Goal: Task Accomplishment & Management: Complete application form

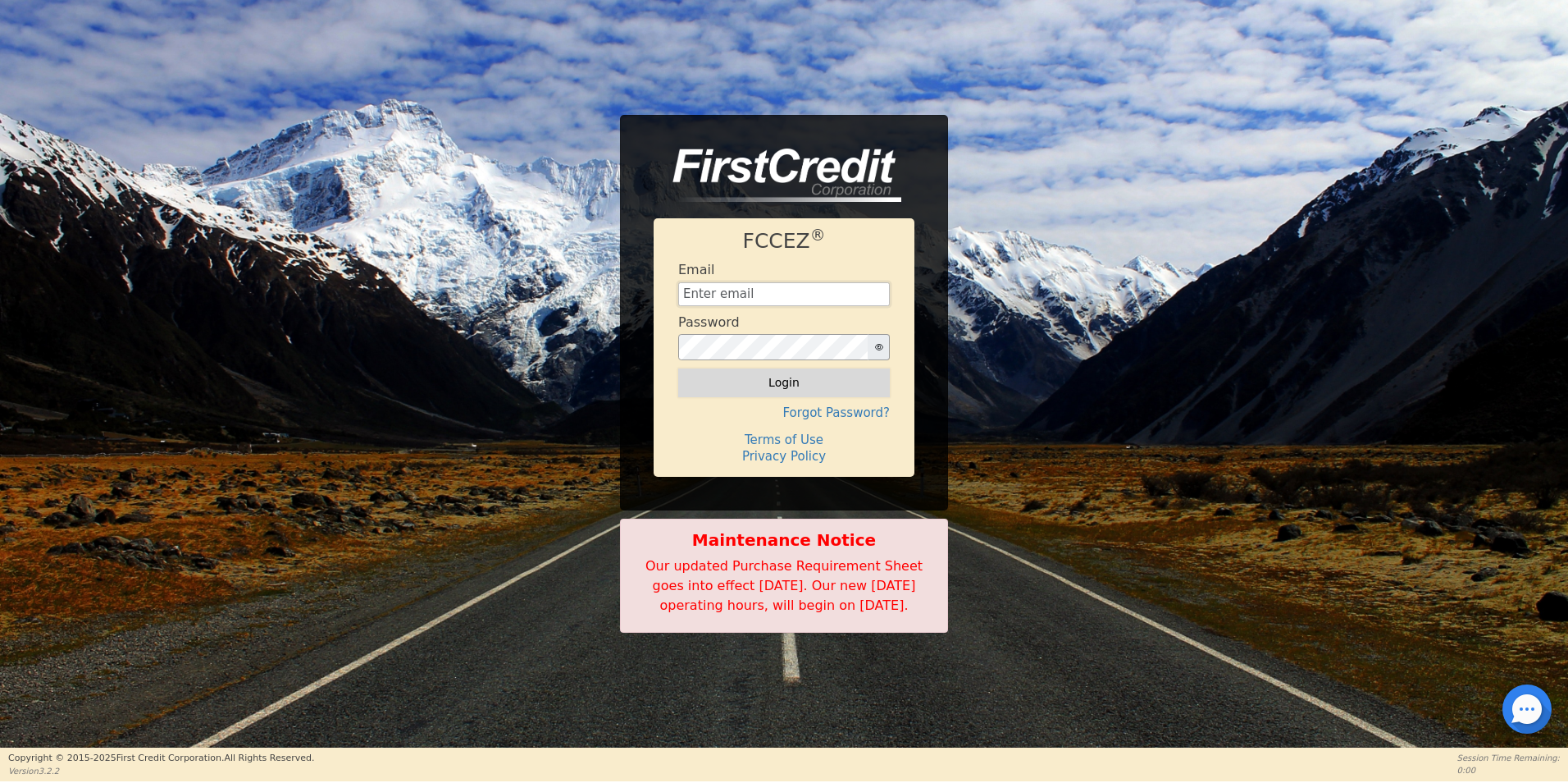
type input "[EMAIL_ADDRESS][DOMAIN_NAME]"
click at [839, 380] on button "Login" at bounding box center [784, 382] width 212 height 28
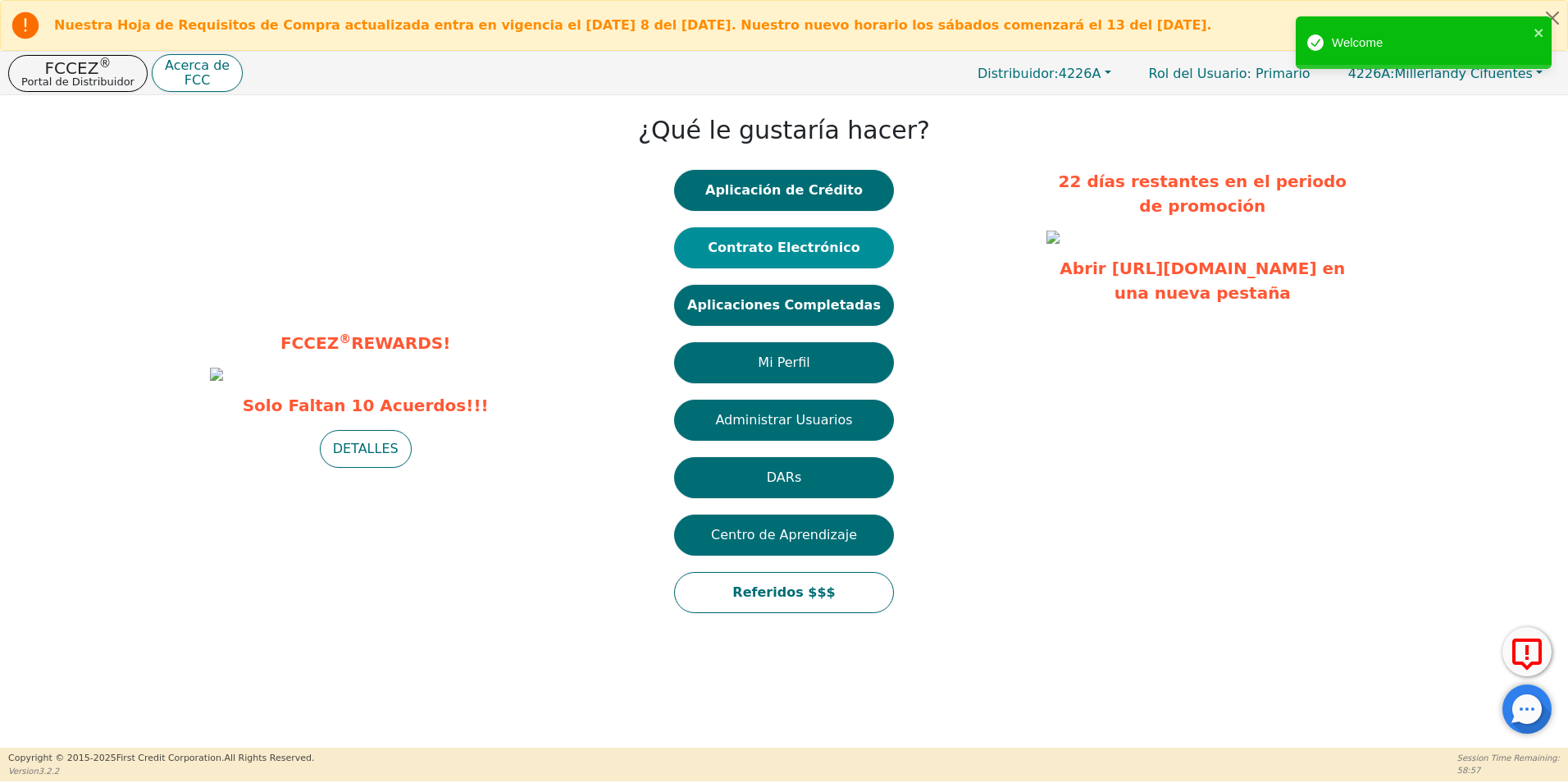
click at [833, 248] on button "Contrato Electrónico" at bounding box center [784, 247] width 219 height 41
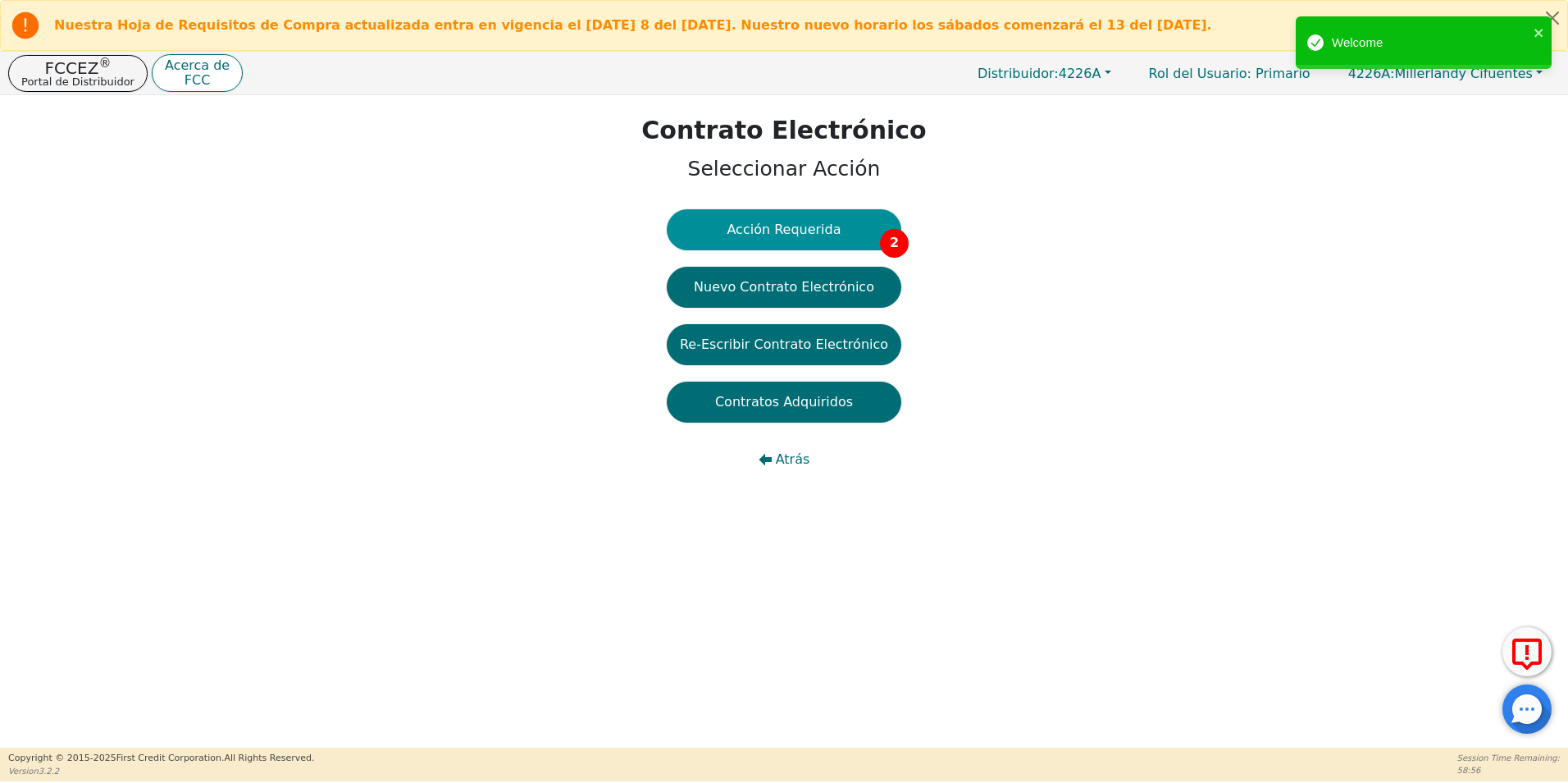
click at [802, 232] on button "Acción Requerida 2" at bounding box center [784, 229] width 234 height 41
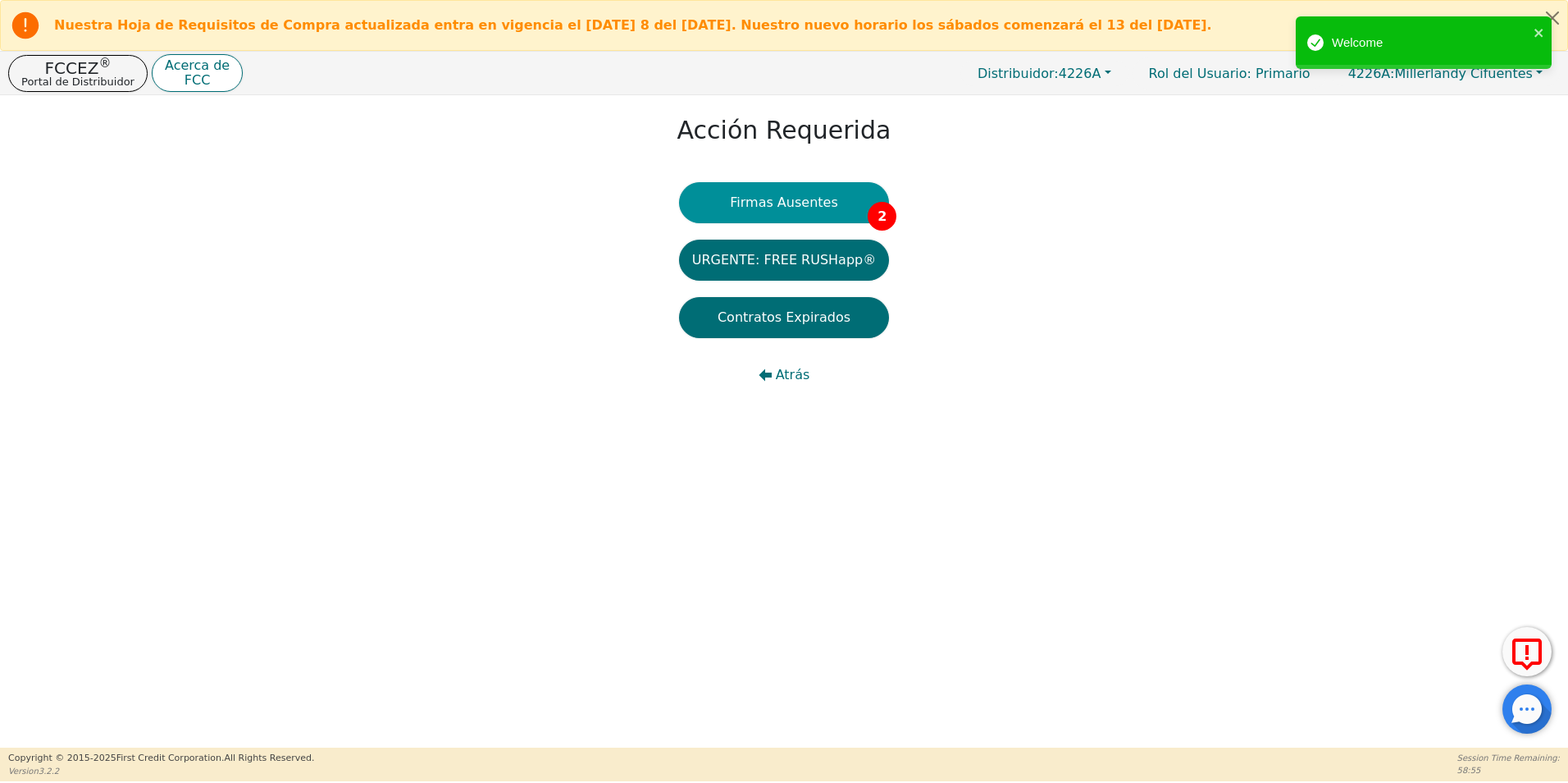
click at [800, 206] on button "Firmas Ausentes 2" at bounding box center [784, 202] width 210 height 41
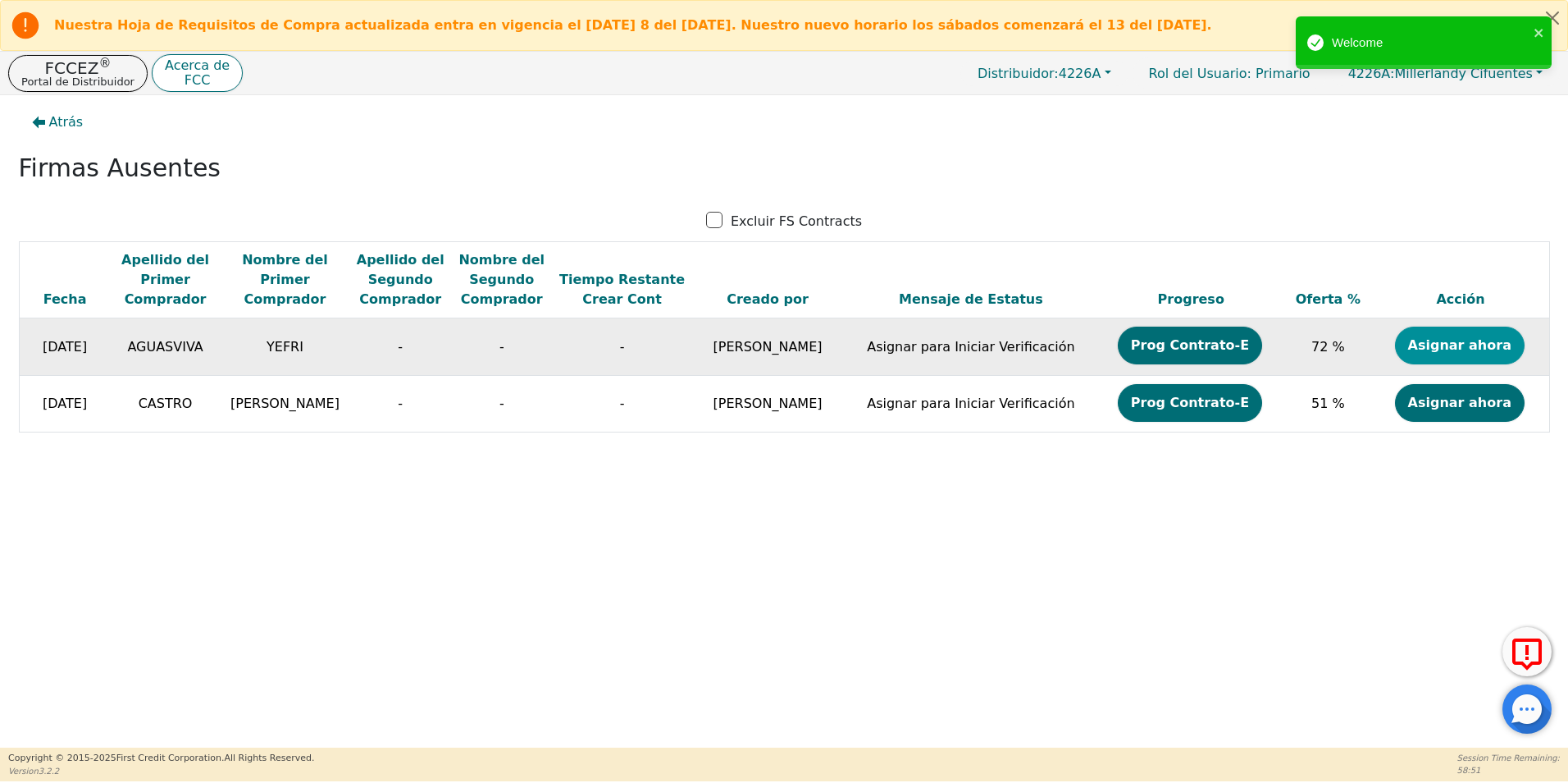
click at [1471, 341] on button "Asignar ahora" at bounding box center [1460, 345] width 130 height 37
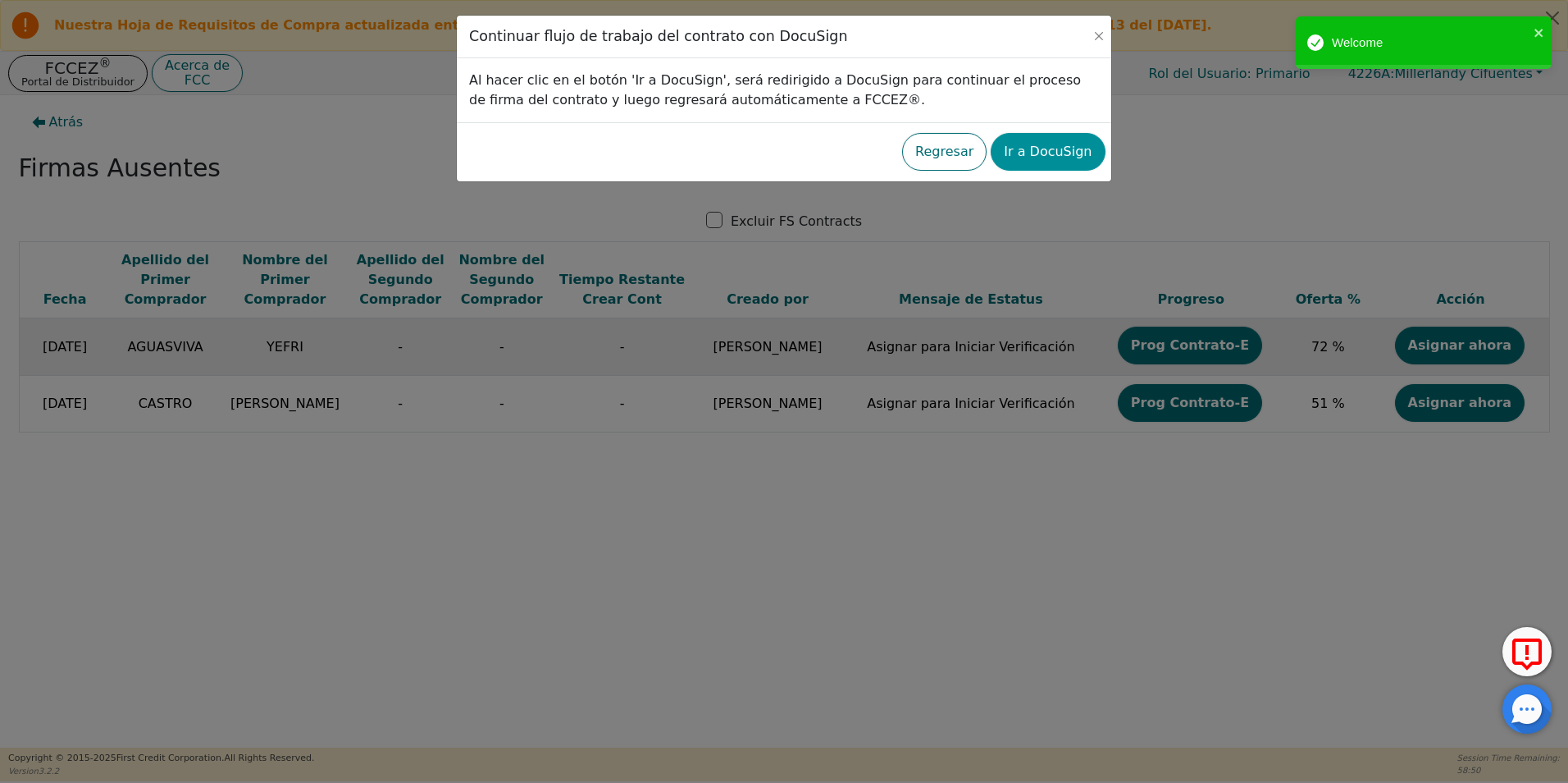
click at [1076, 145] on button "Ir a DocuSign" at bounding box center [1047, 152] width 114 height 37
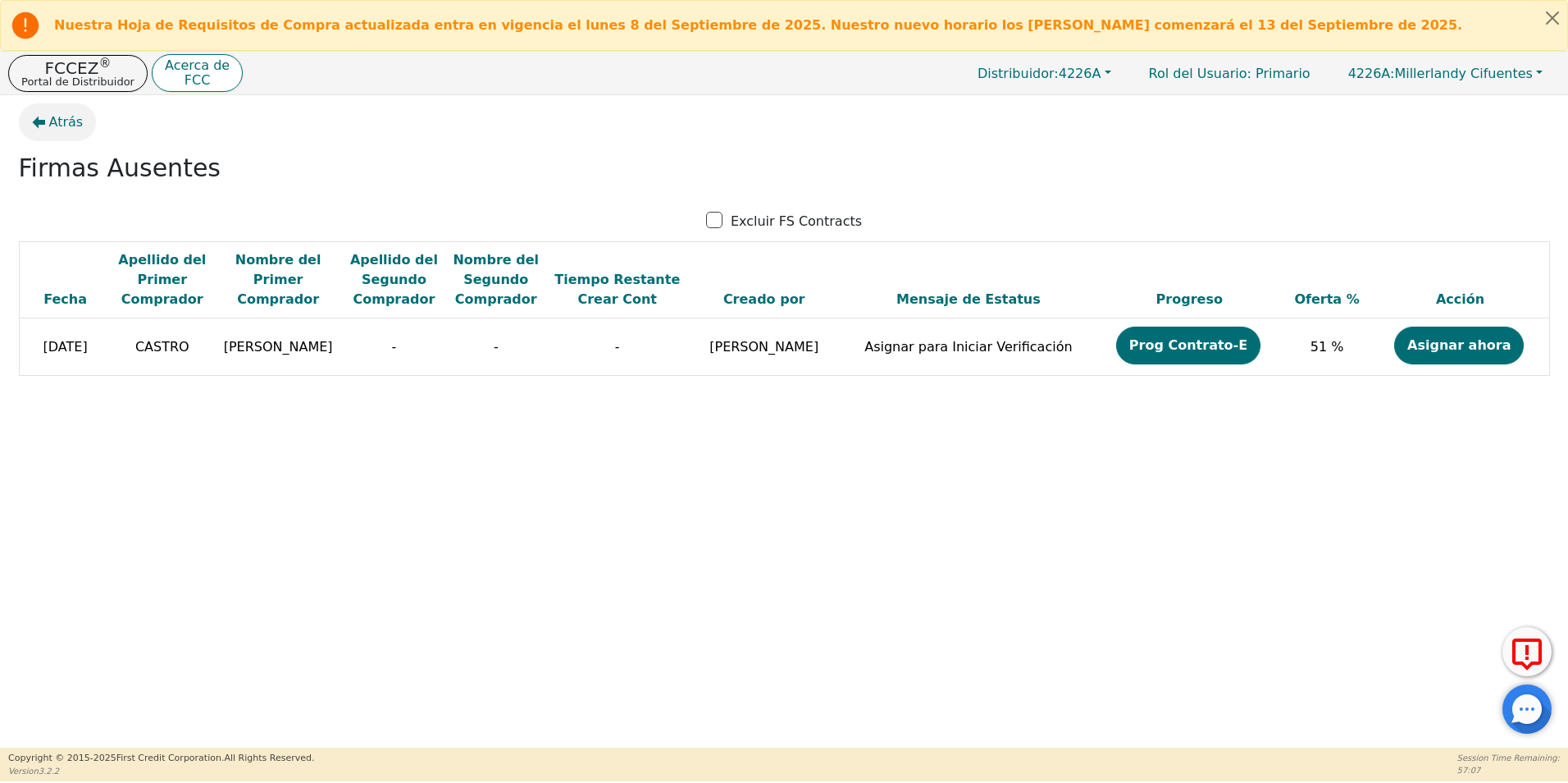
click at [59, 126] on span "Atrás" at bounding box center [67, 122] width 35 height 20
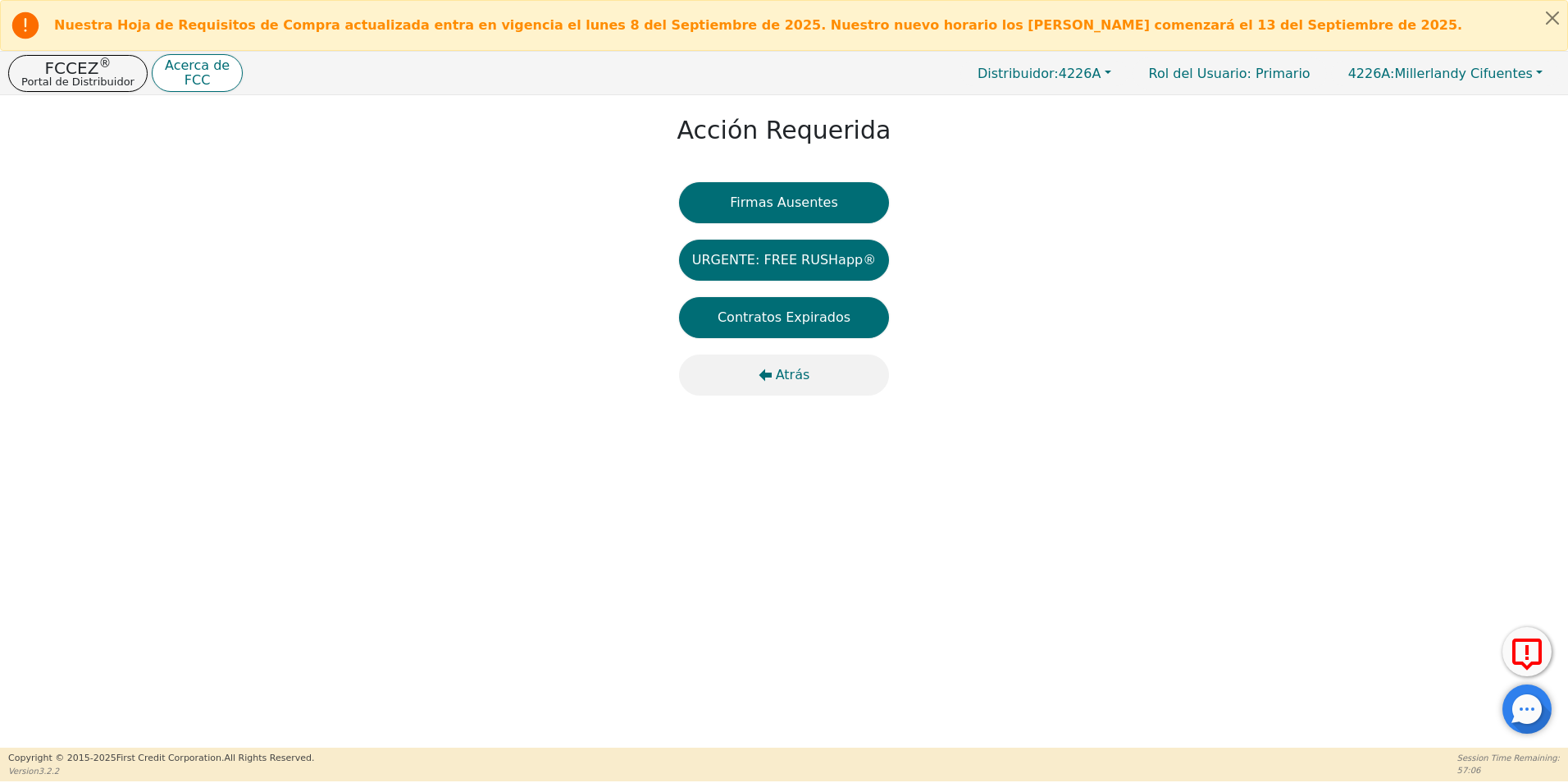
click at [791, 375] on span "Atrás" at bounding box center [793, 375] width 35 height 20
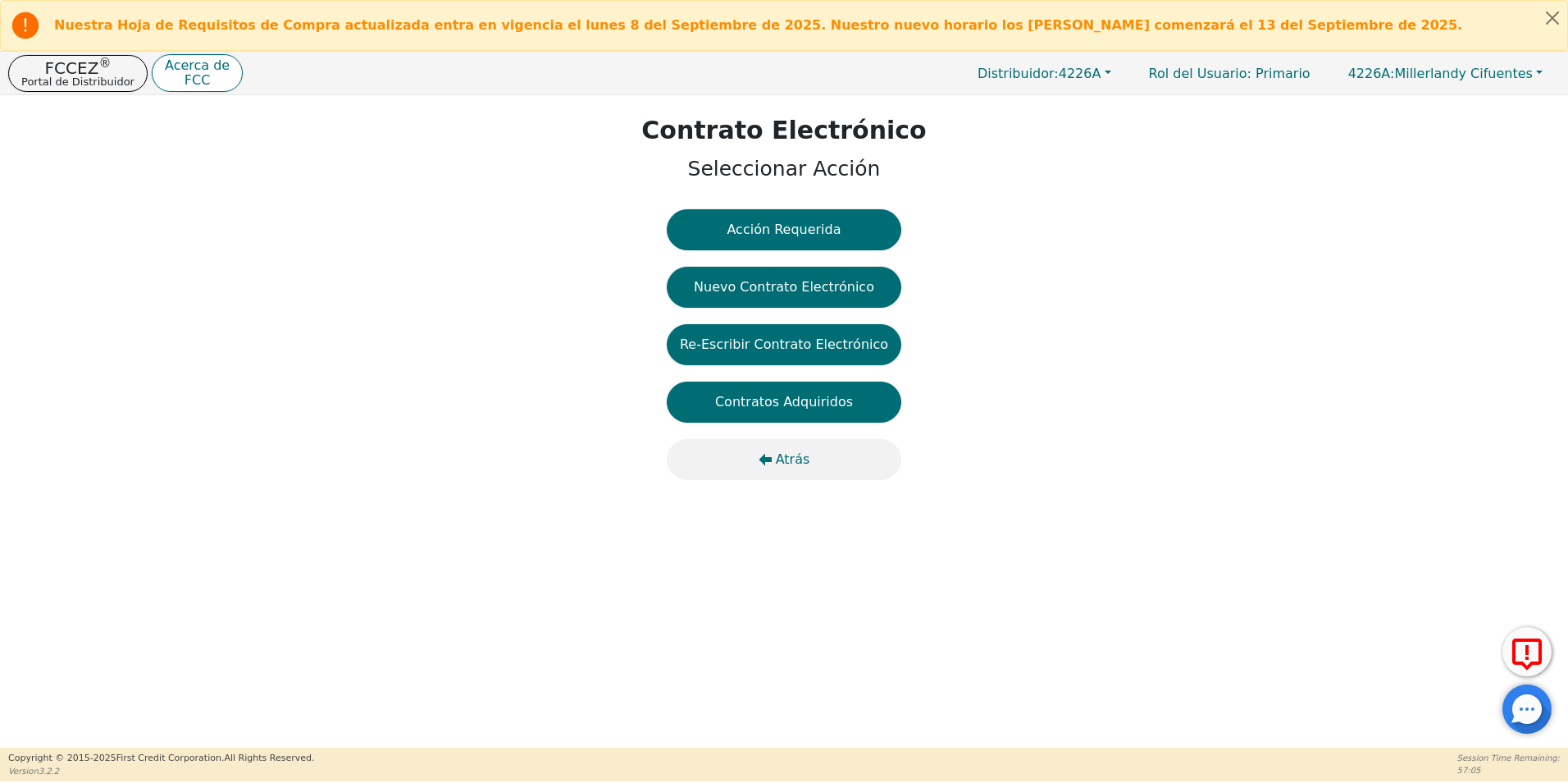
click at [787, 462] on span "Atrás" at bounding box center [793, 459] width 35 height 20
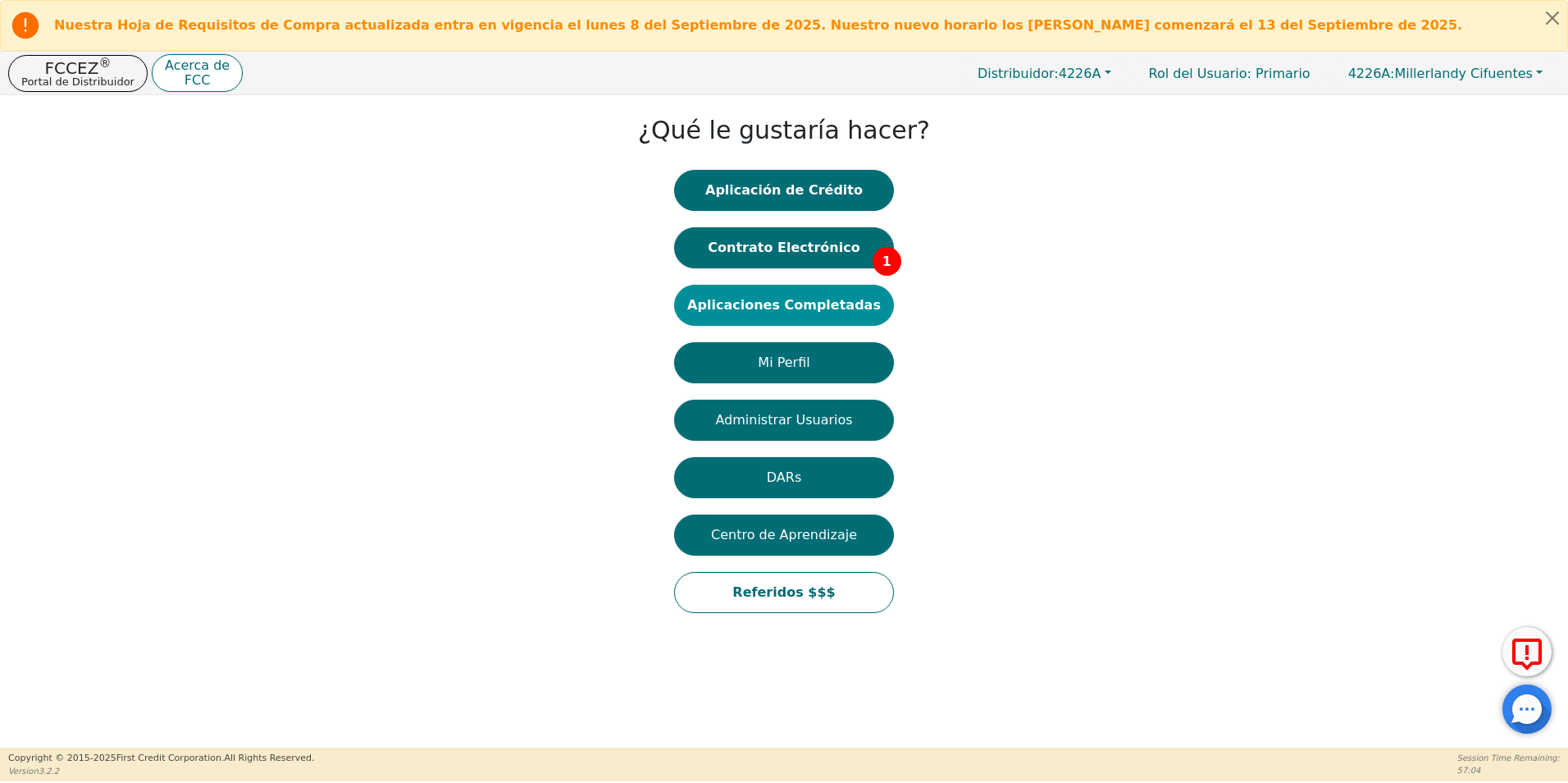
click at [797, 316] on button "Aplicaciones Completadas" at bounding box center [784, 305] width 219 height 41
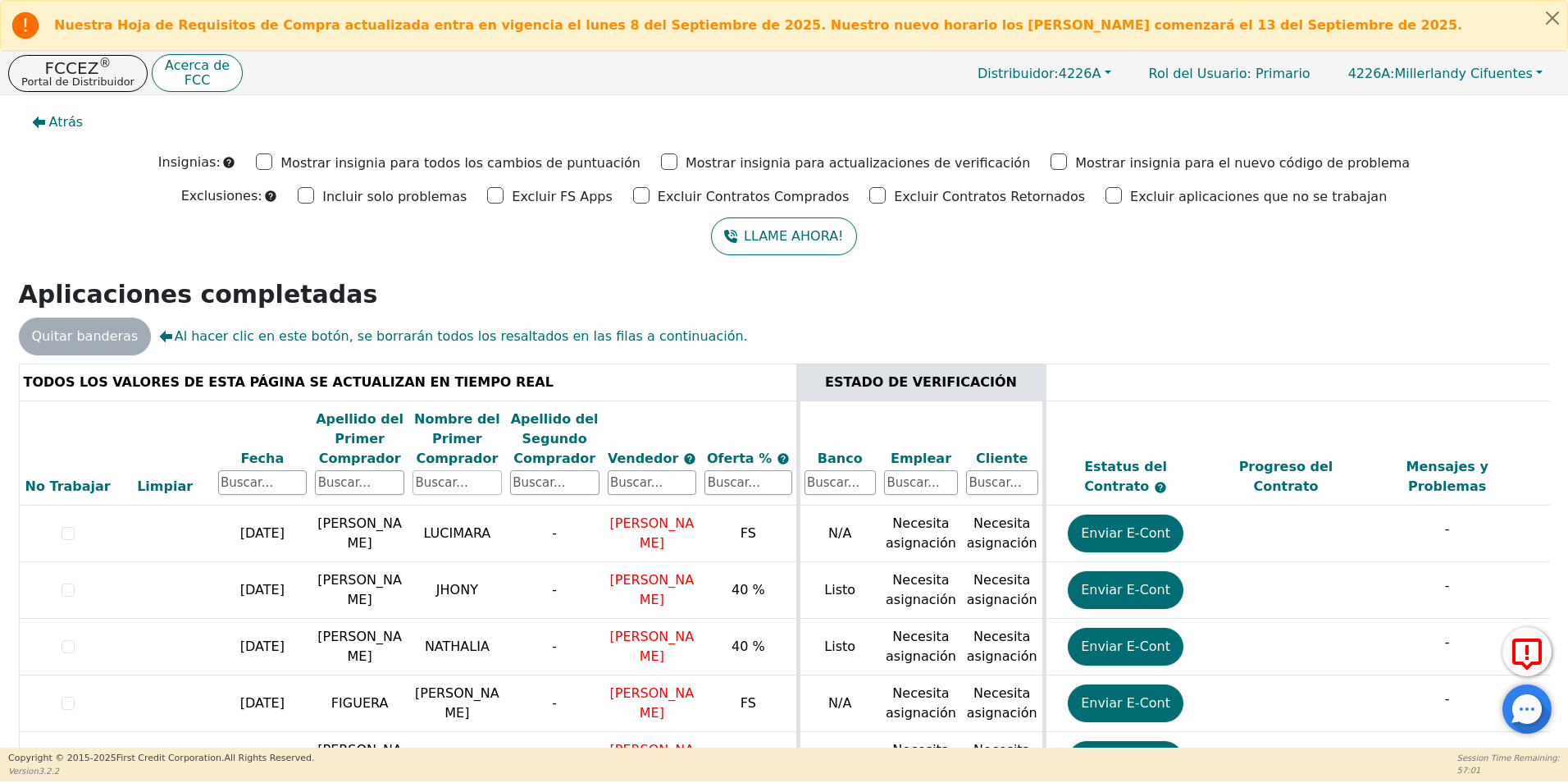
click at [439, 484] on input "text" at bounding box center [457, 483] width 90 height 24
type input "yefri"
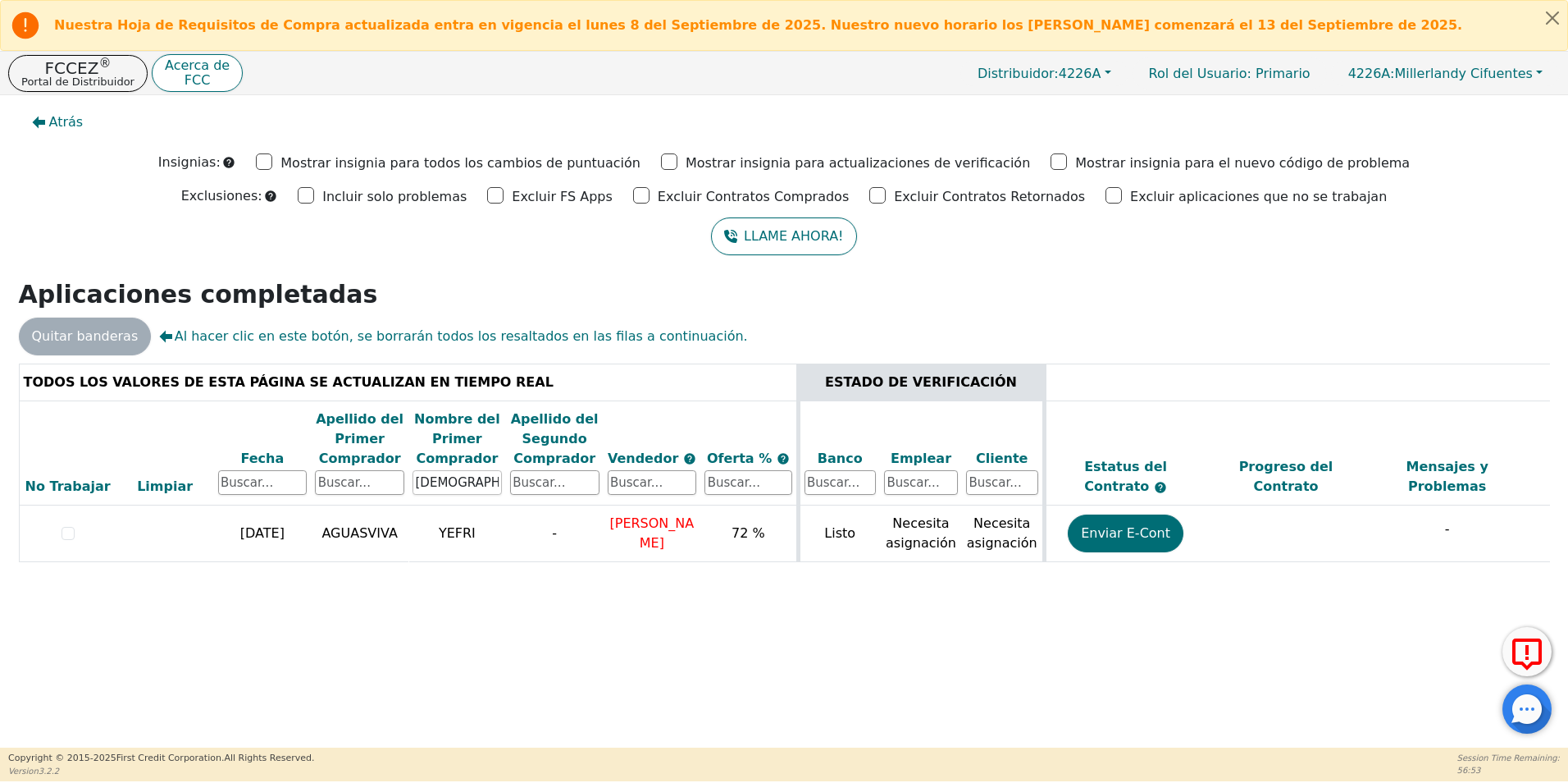
scroll to position [0, 462]
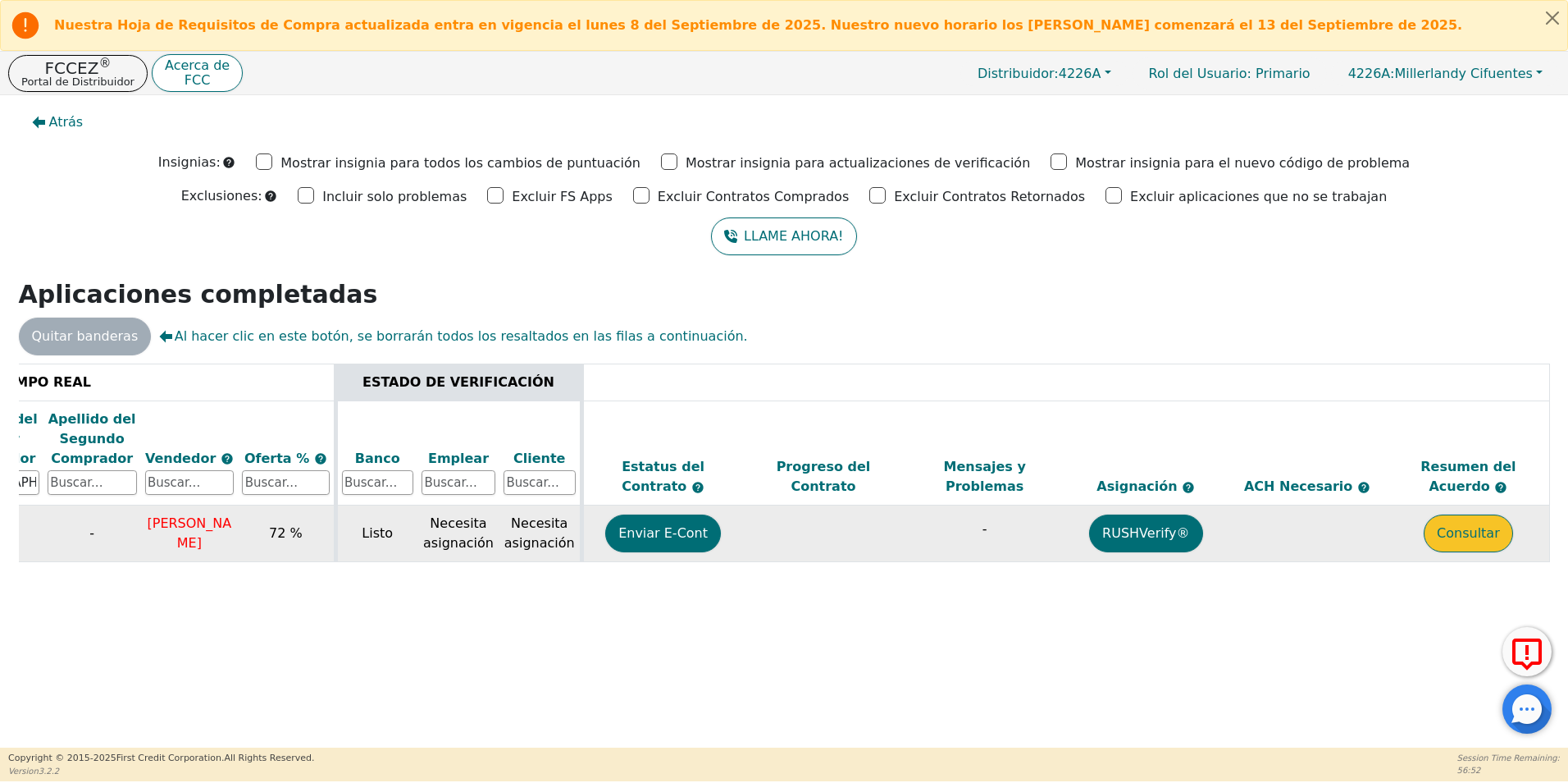
click at [1477, 539] on button "Consultar" at bounding box center [1469, 533] width 90 height 37
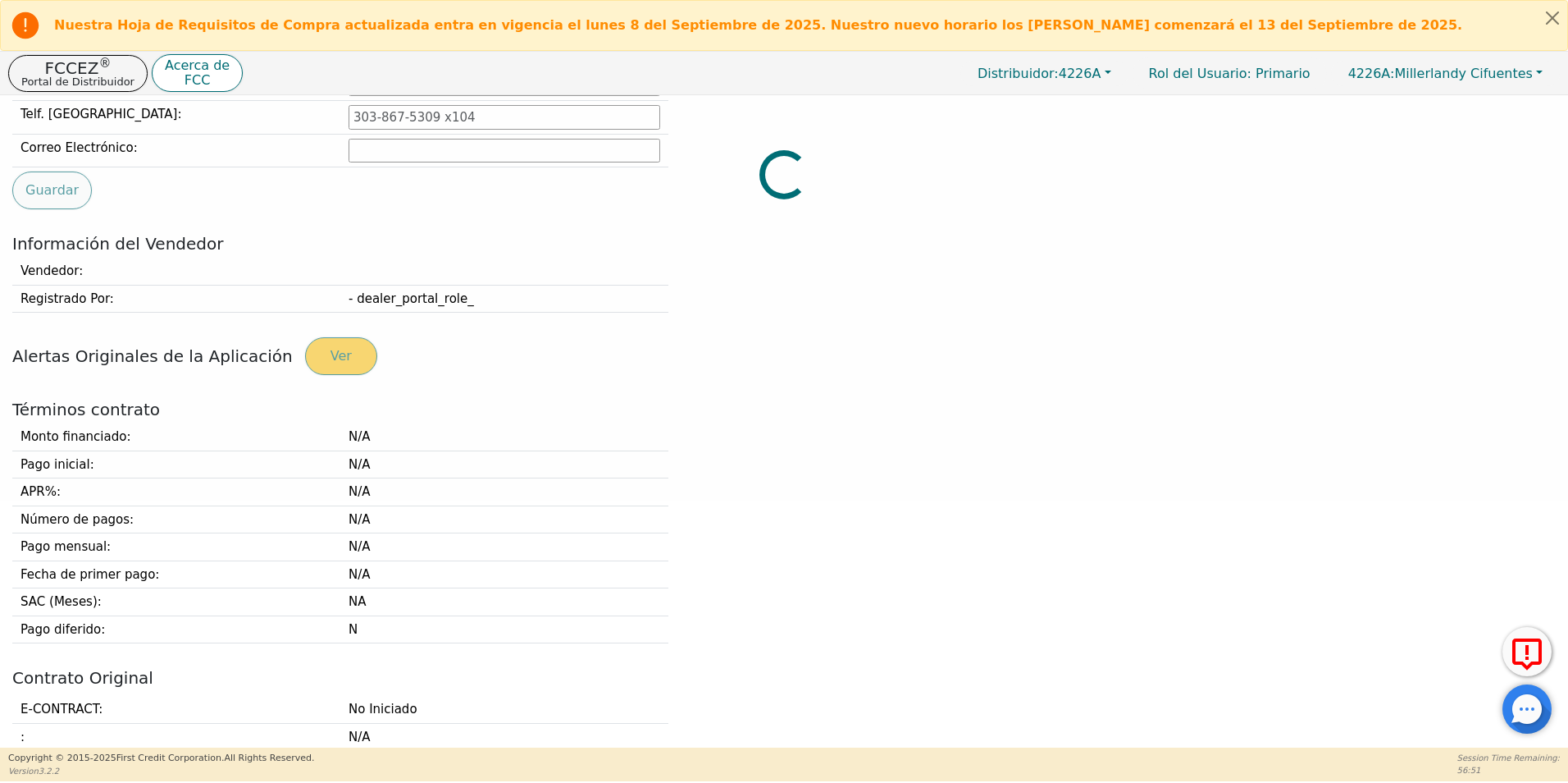
type input "978-836-4569"
type input "Aguayefri@gmail.com"
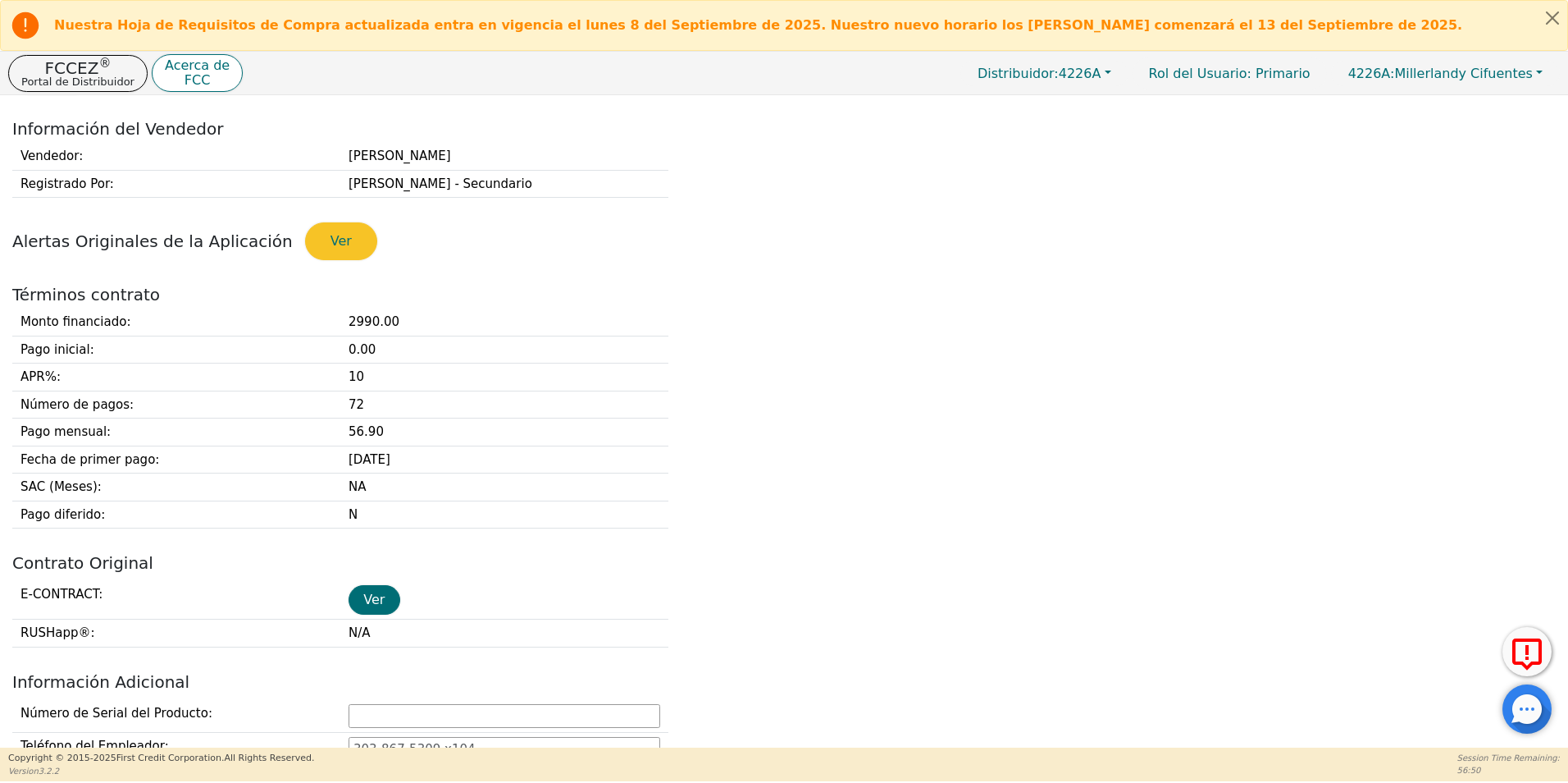
scroll to position [574, 0]
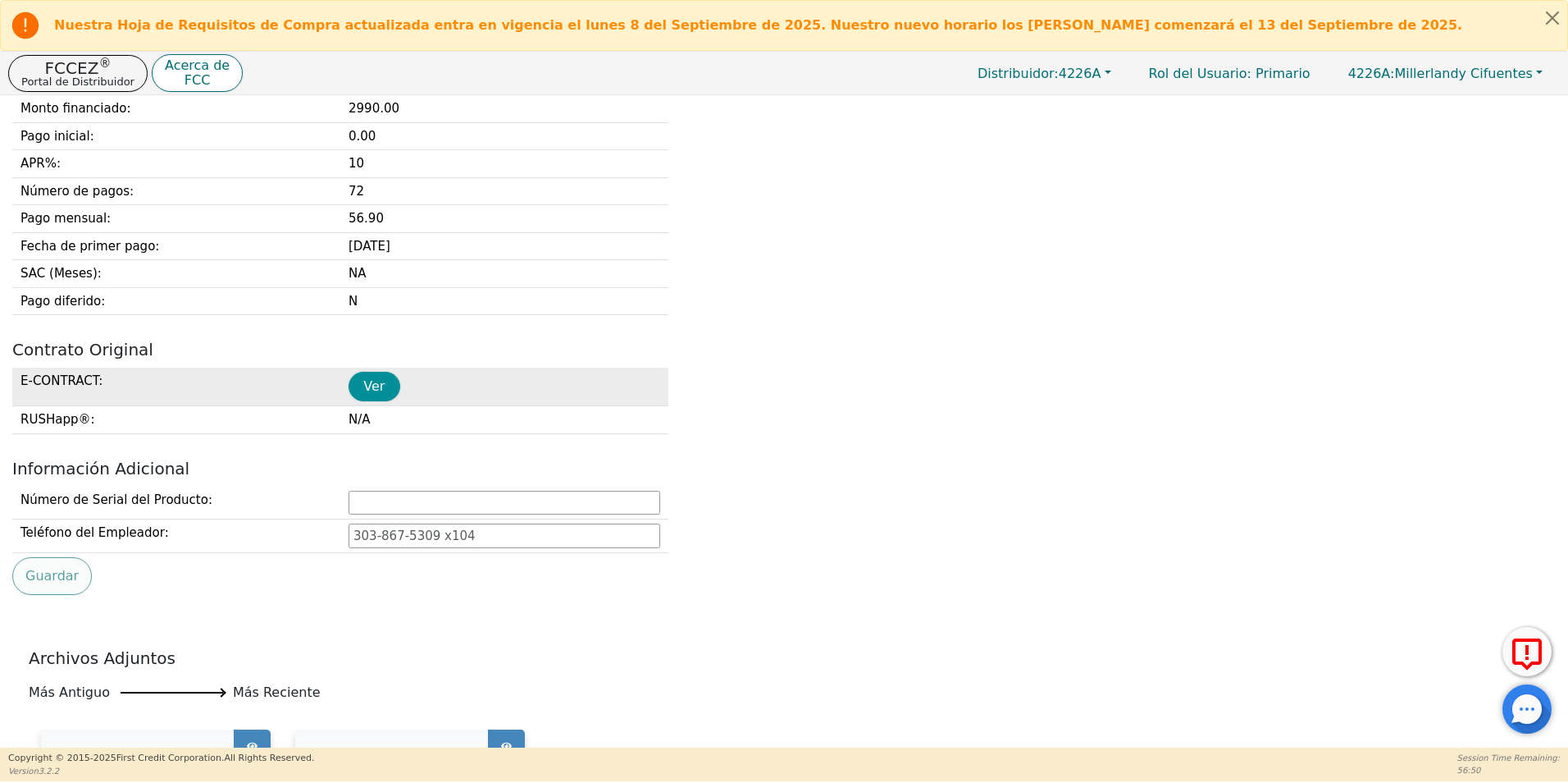
click at [364, 400] on button "Ver" at bounding box center [373, 387] width 51 height 30
